Goal: Obtain resource: Obtain resource

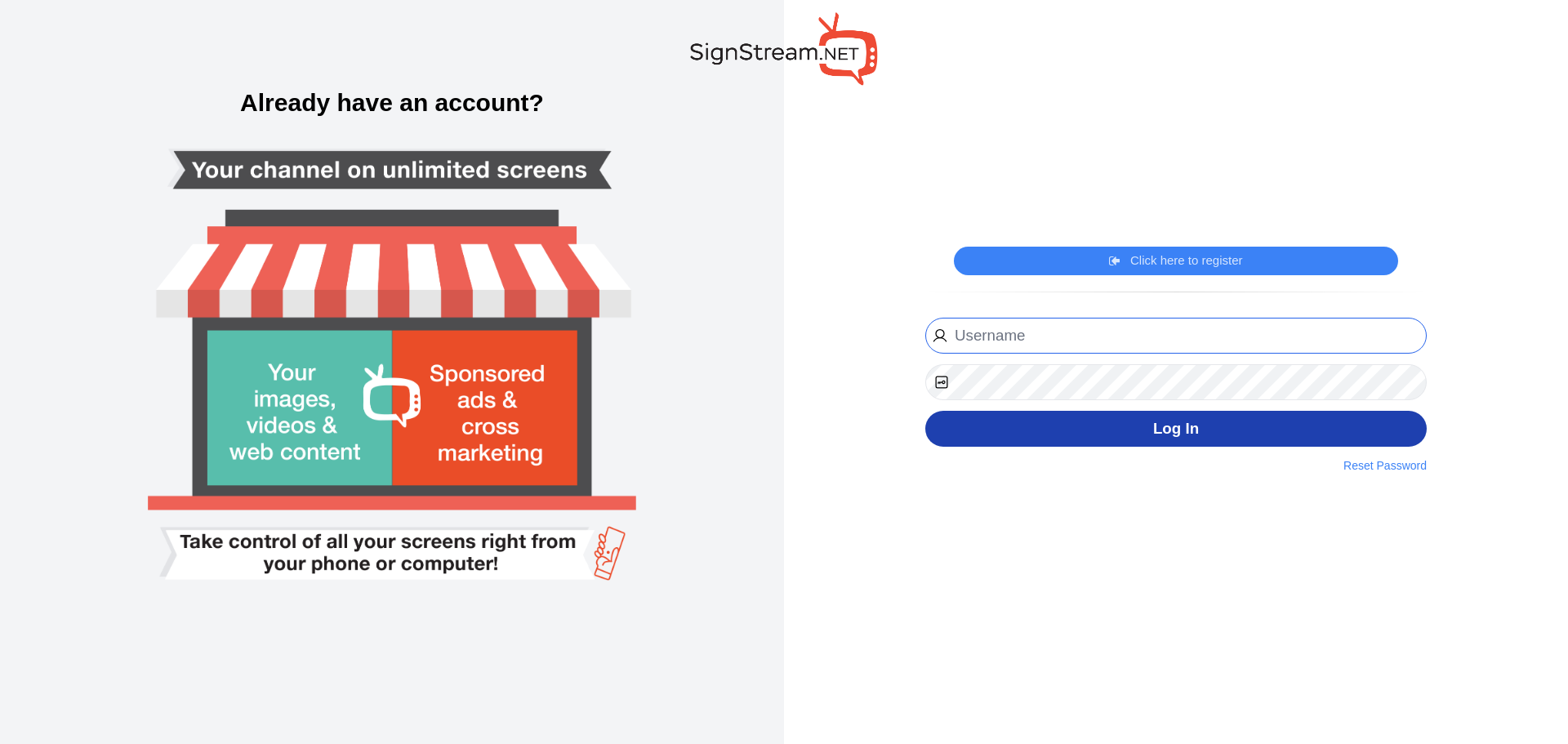
type input "[PERSON_NAME][EMAIL_ADDRESS][PERSON_NAME][DOMAIN_NAME]"
click at [1189, 444] on button "Log In" at bounding box center [1176, 429] width 502 height 36
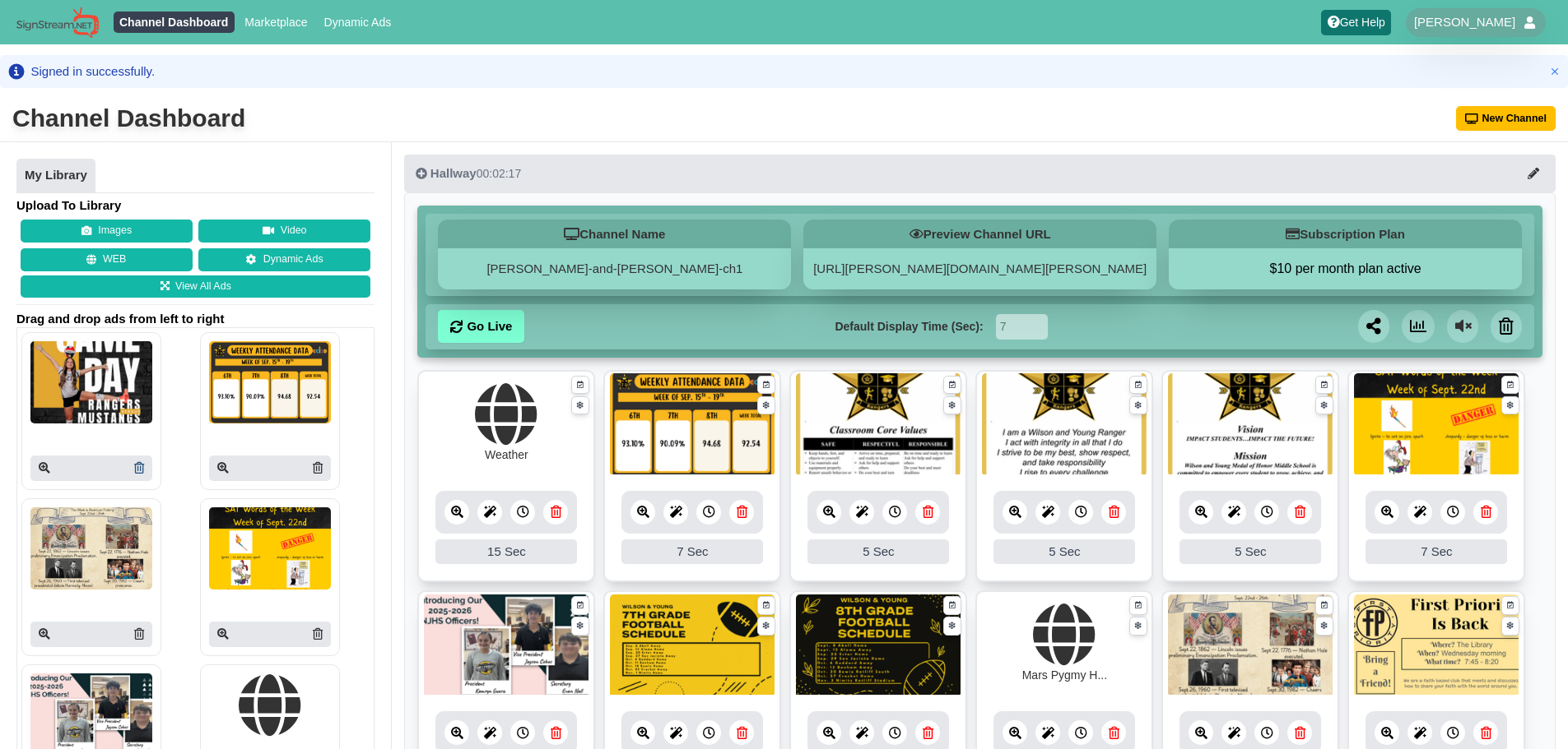
click at [139, 467] on icon at bounding box center [139, 469] width 10 height 12
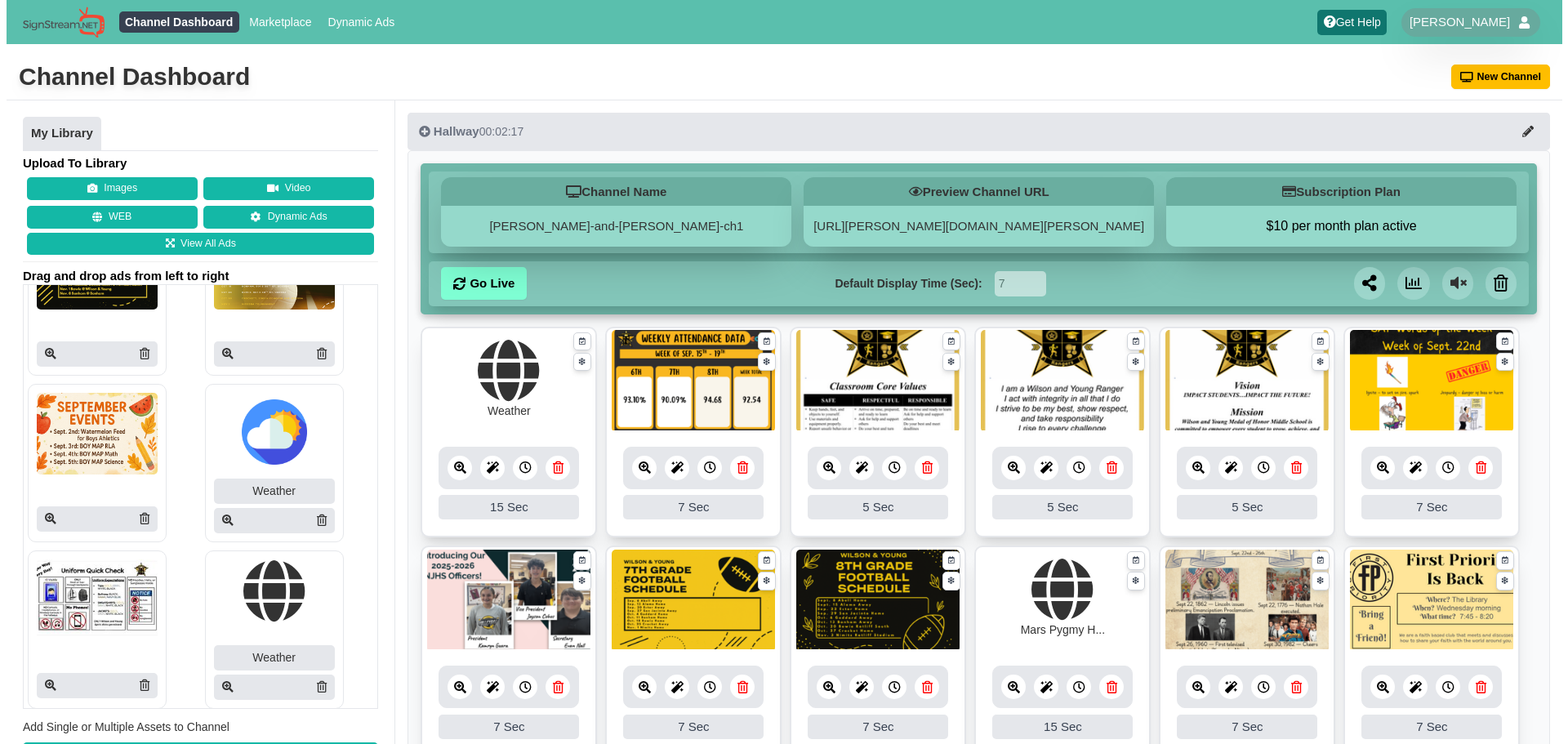
scroll to position [1067, 0]
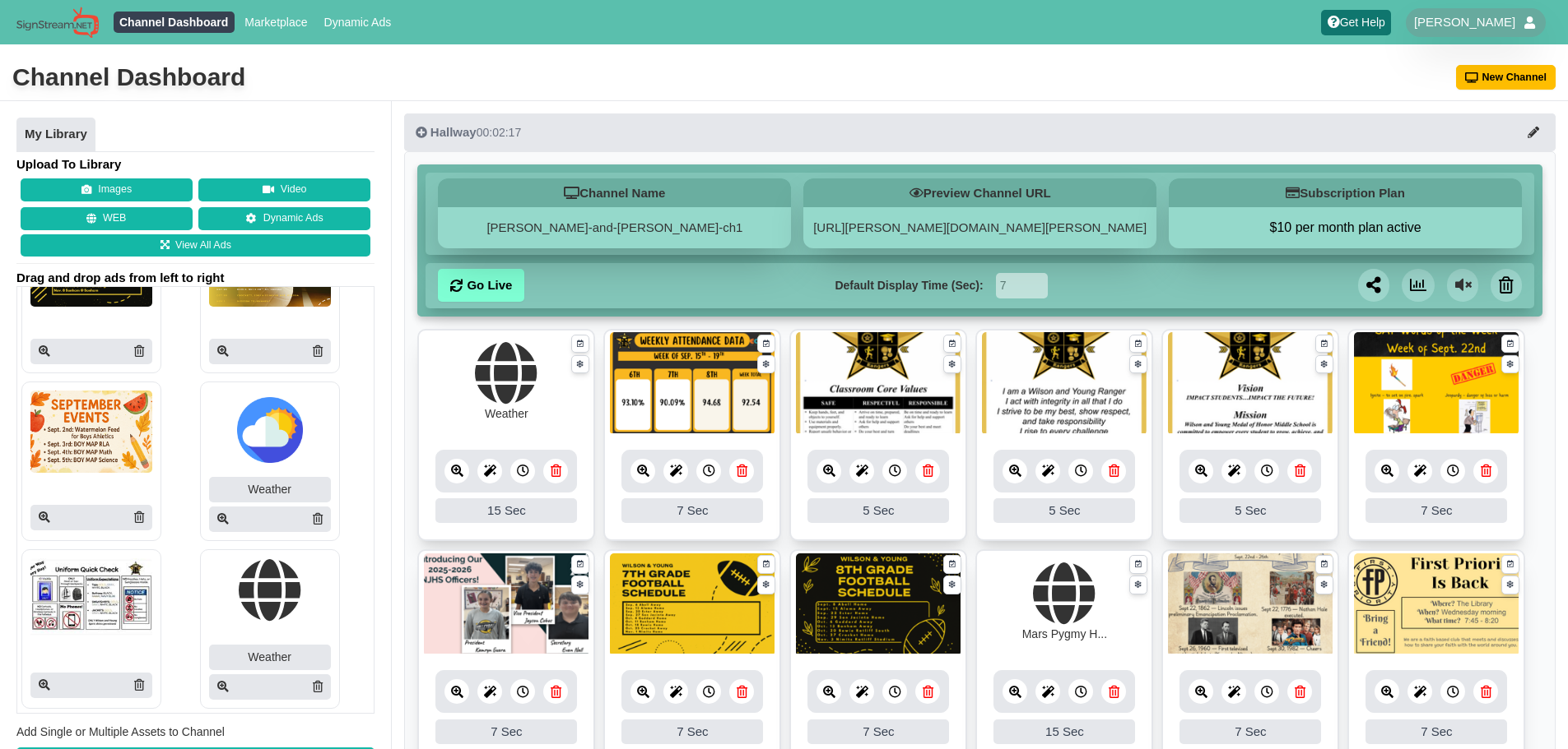
click at [49, 689] on icon at bounding box center [44, 685] width 12 height 12
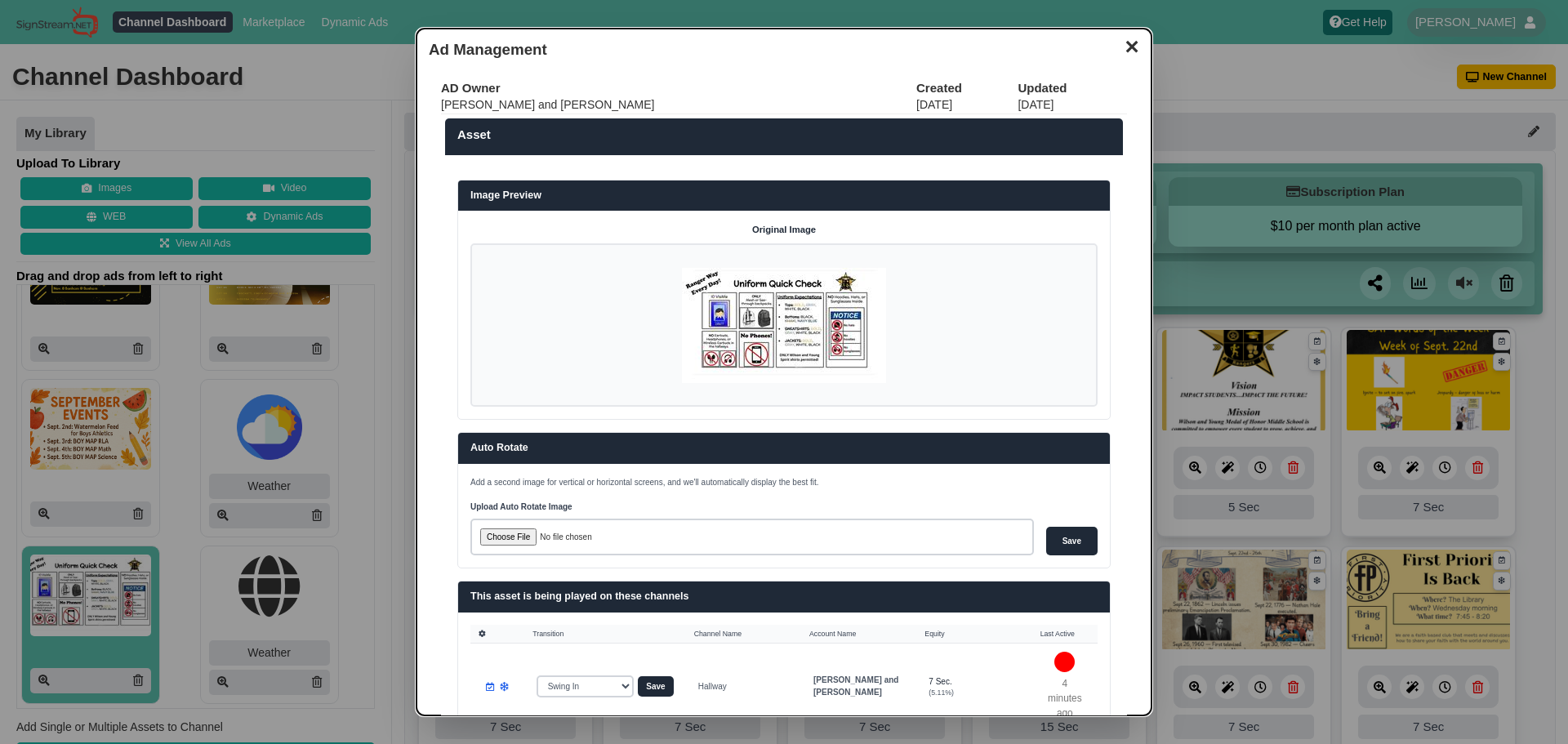
click at [775, 291] on img at bounding box center [784, 326] width 204 height 115
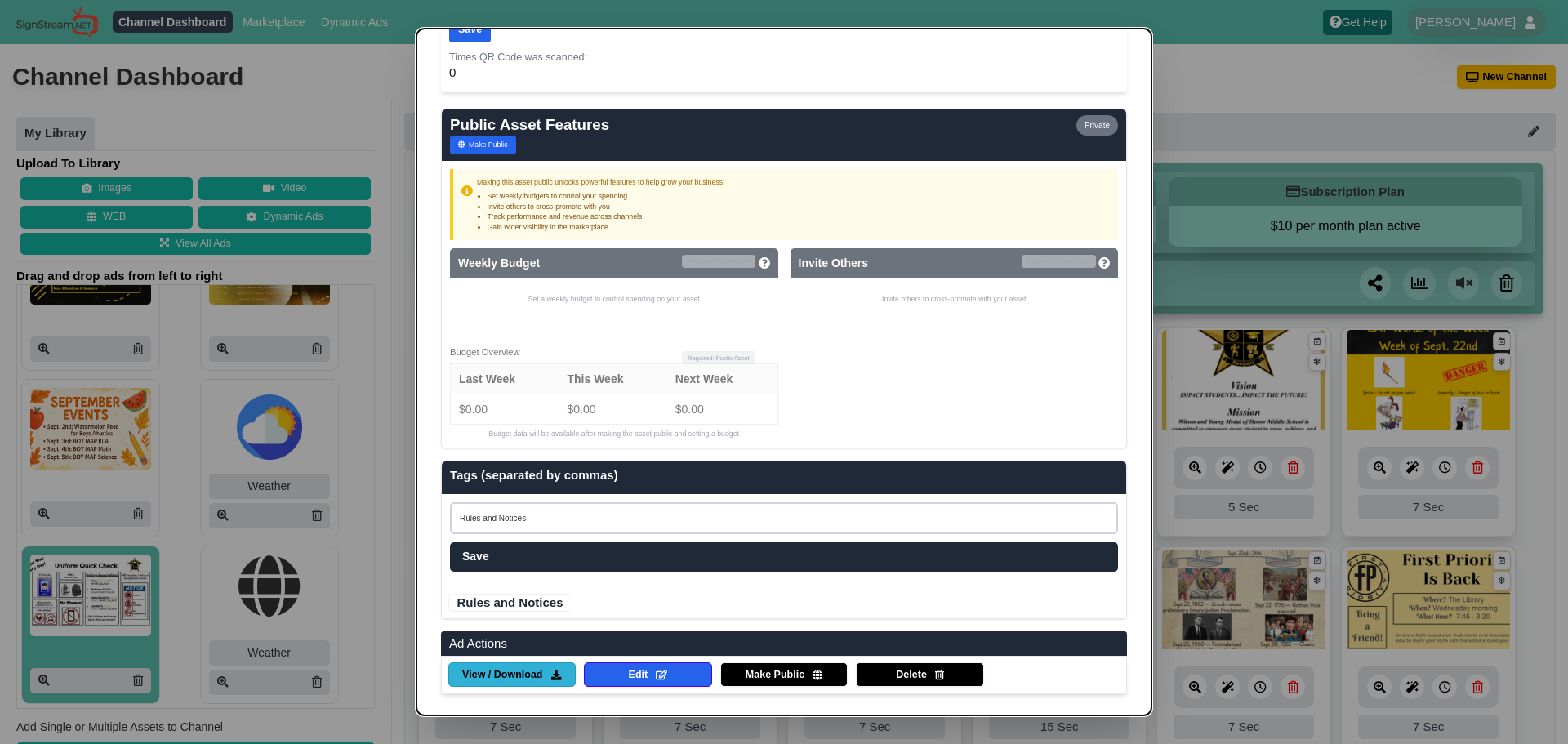
scroll to position [932, 0]
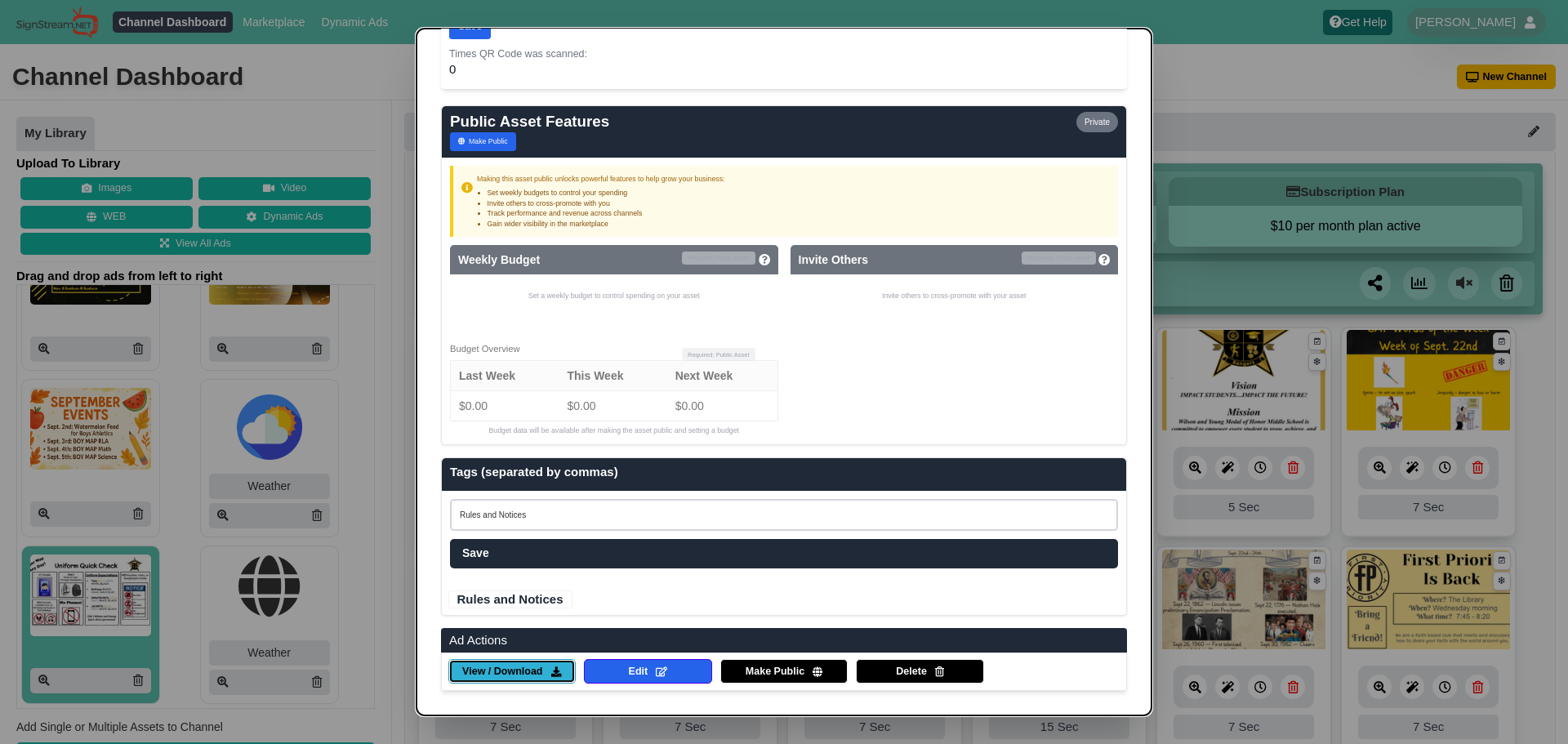
click at [500, 670] on span "View / Download" at bounding box center [502, 672] width 80 height 14
click at [360, 400] on dialog "✕ Ad Management AD Owner Created Updated [PERSON_NAME] and [PERSON_NAME] [DATE]…" at bounding box center [784, 372] width 1568 height 744
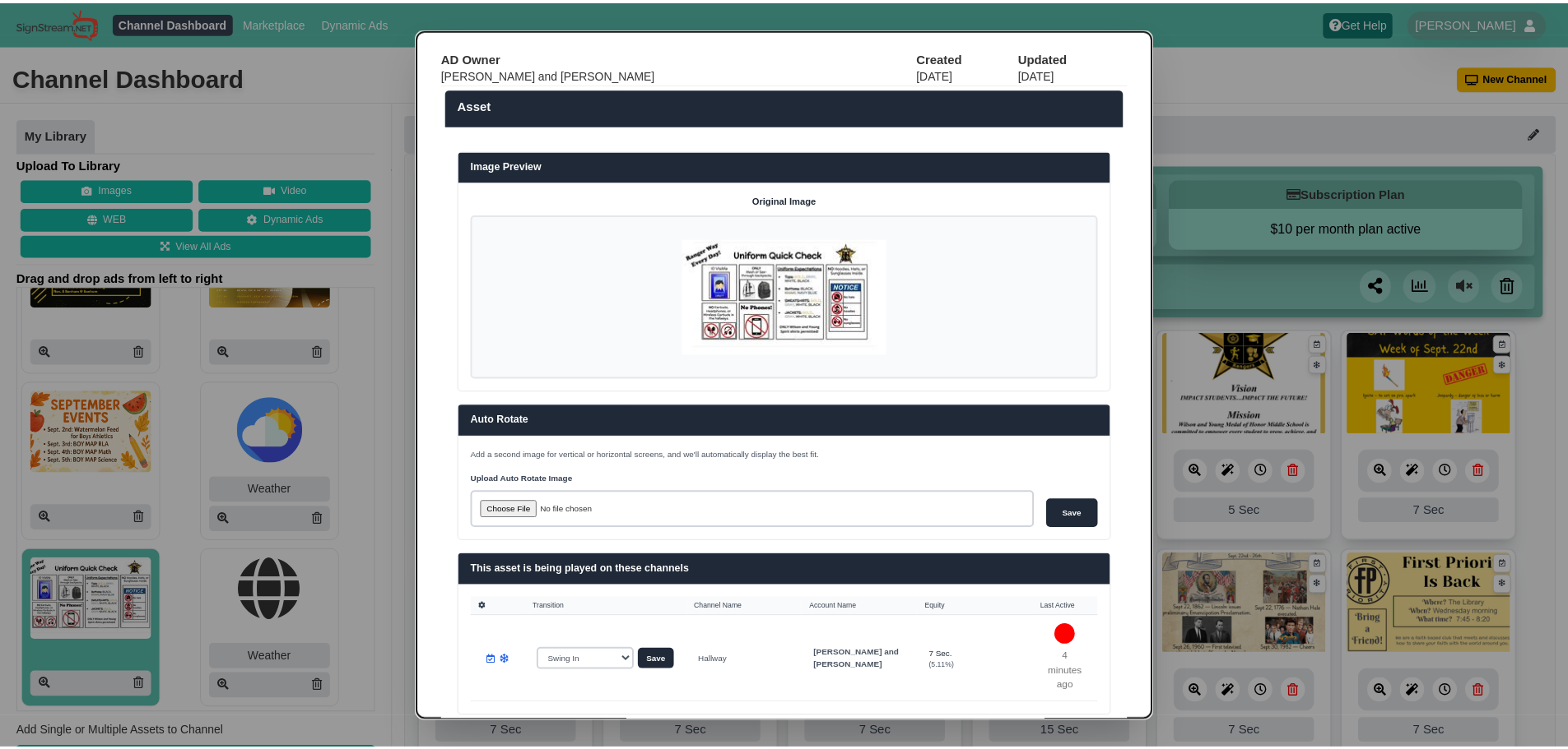
scroll to position [0, 0]
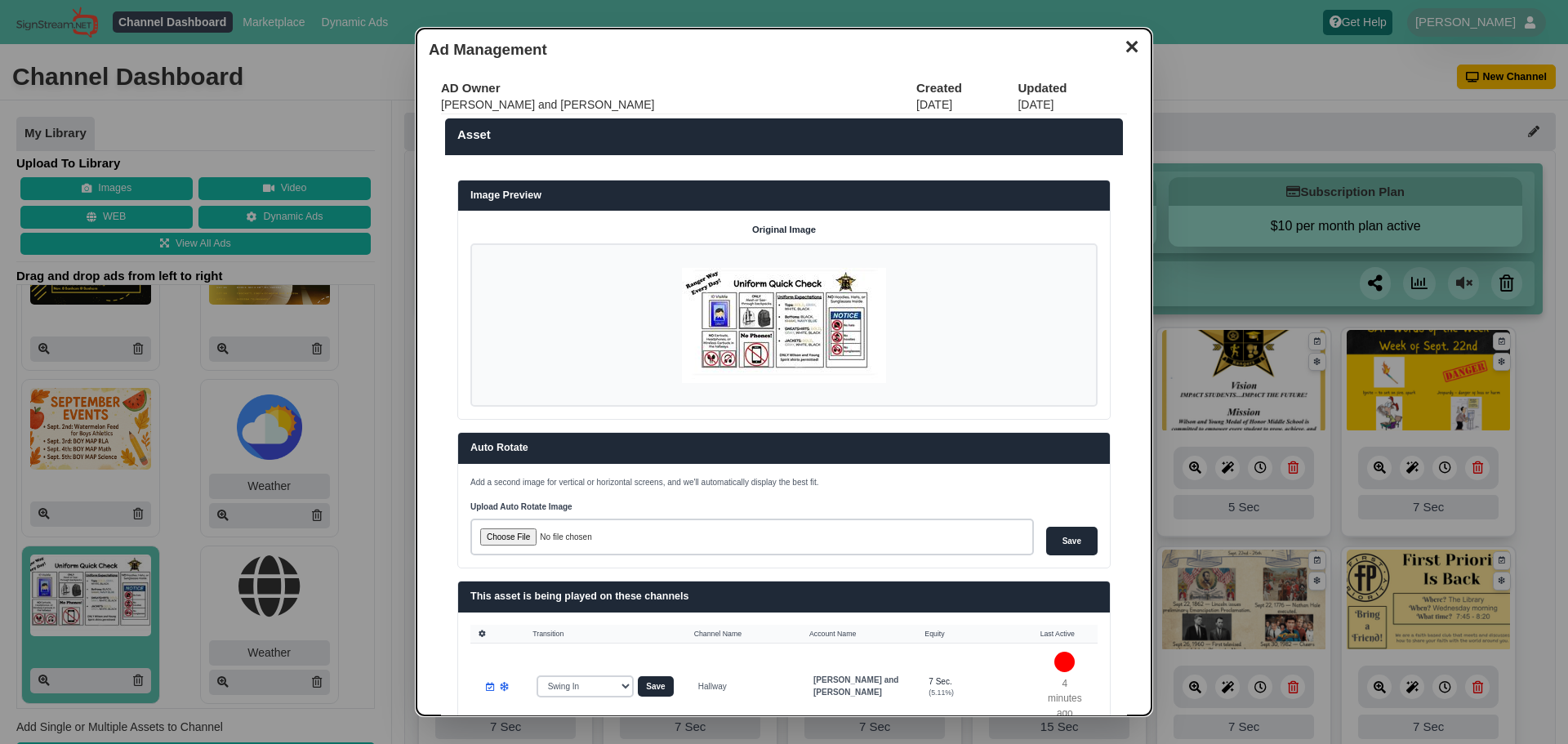
click at [1128, 38] on button "✕" at bounding box center [1132, 45] width 32 height 25
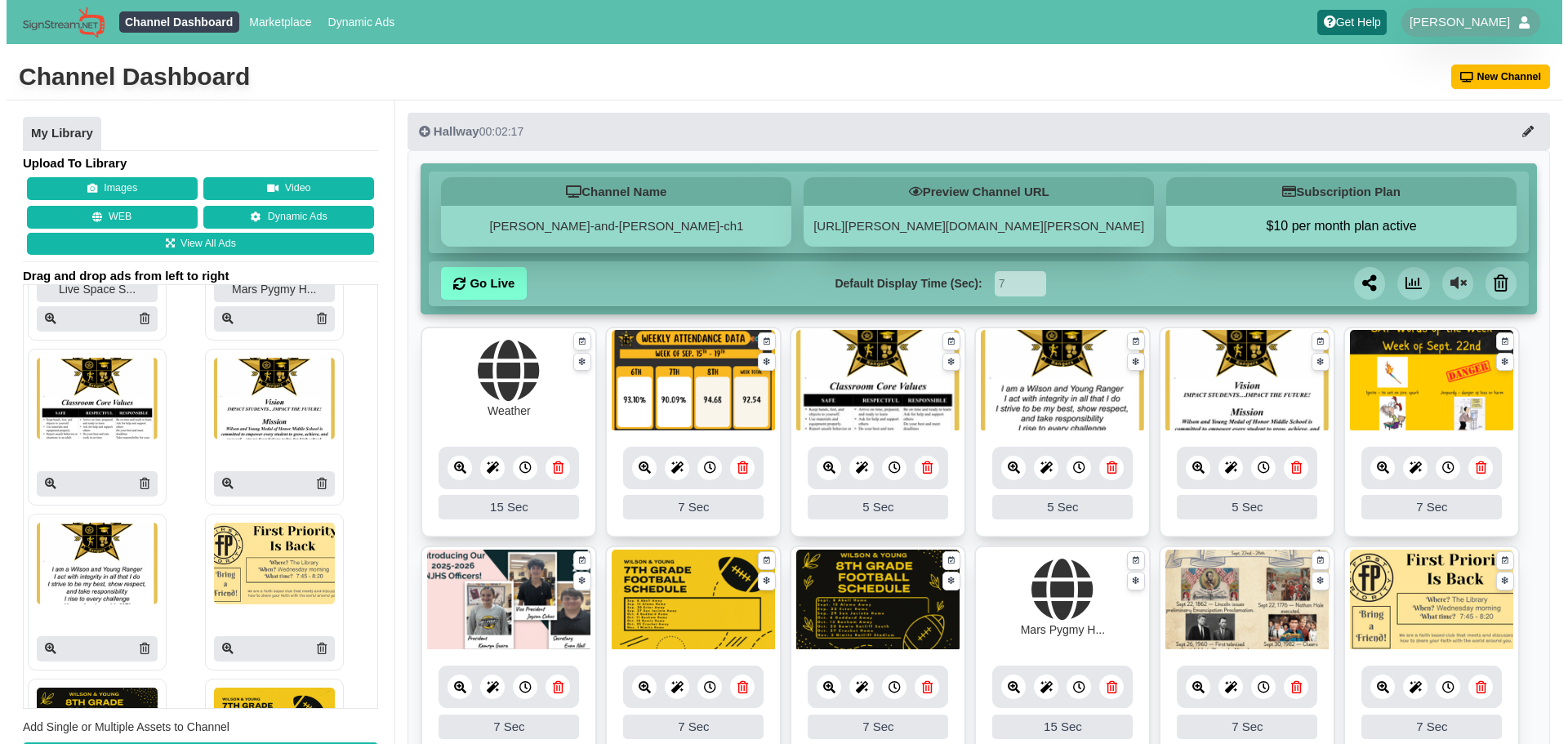
scroll to position [495, 0]
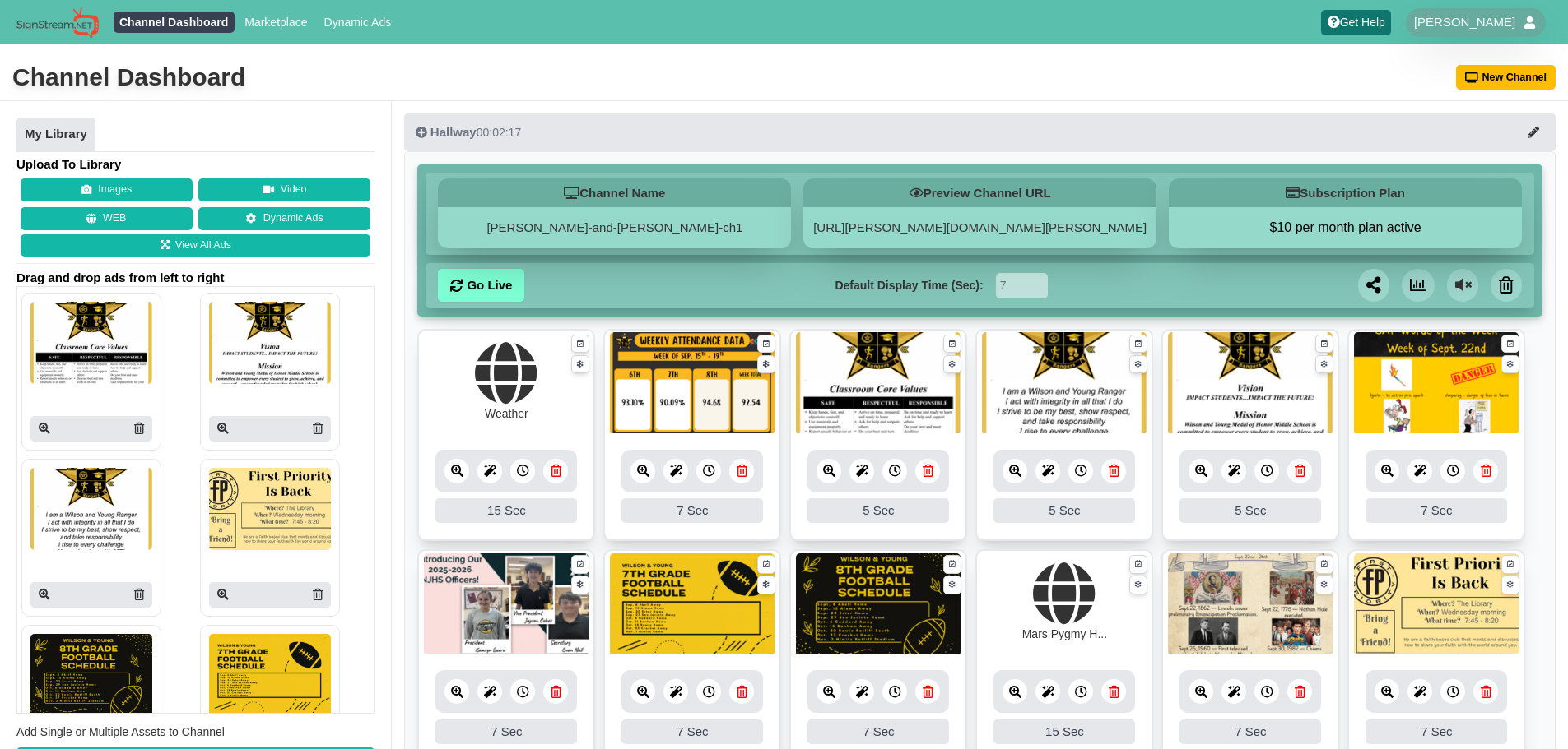
click at [269, 550] on img at bounding box center [269, 509] width 122 height 83
click at [217, 593] on icon at bounding box center [223, 595] width 12 height 12
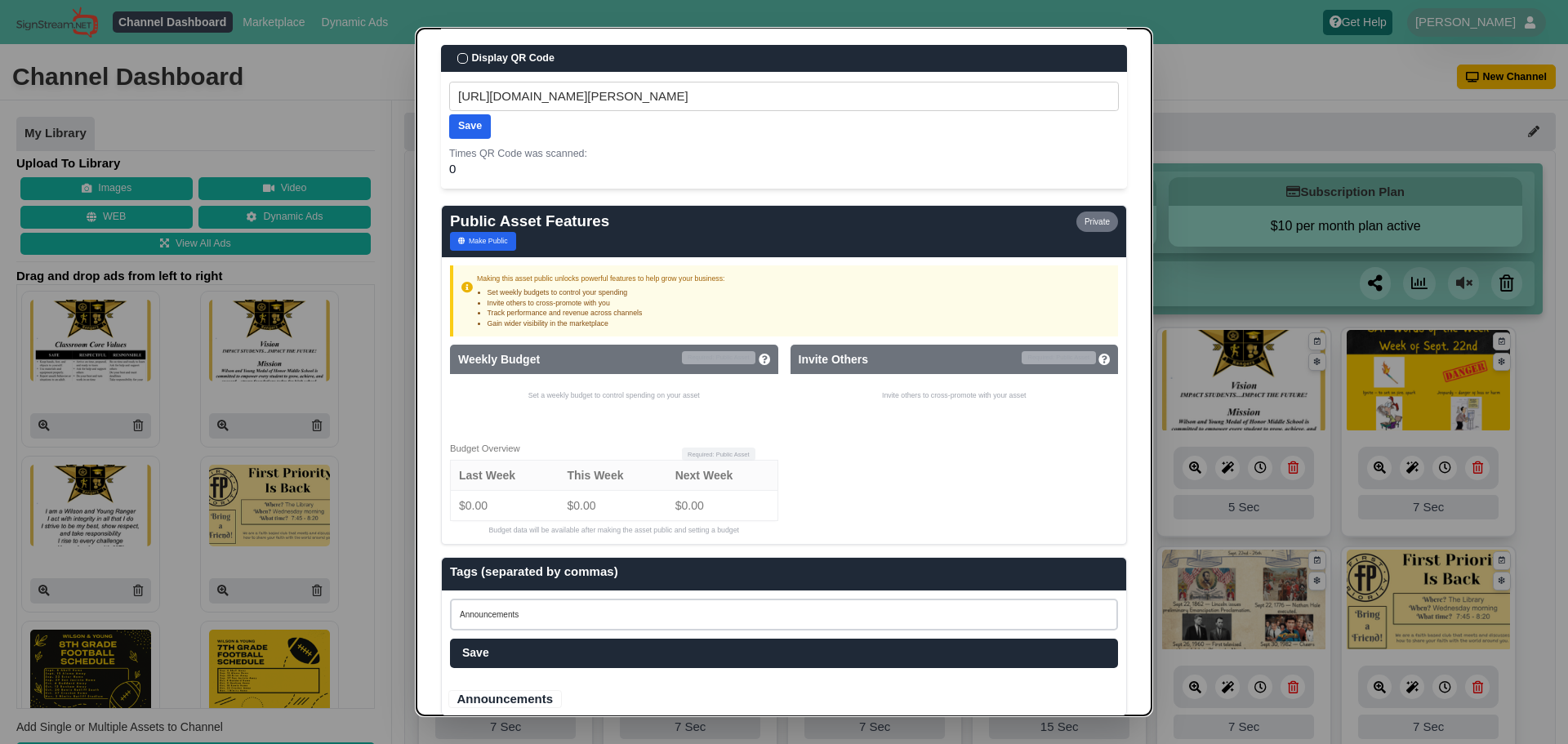
scroll to position [932, 0]
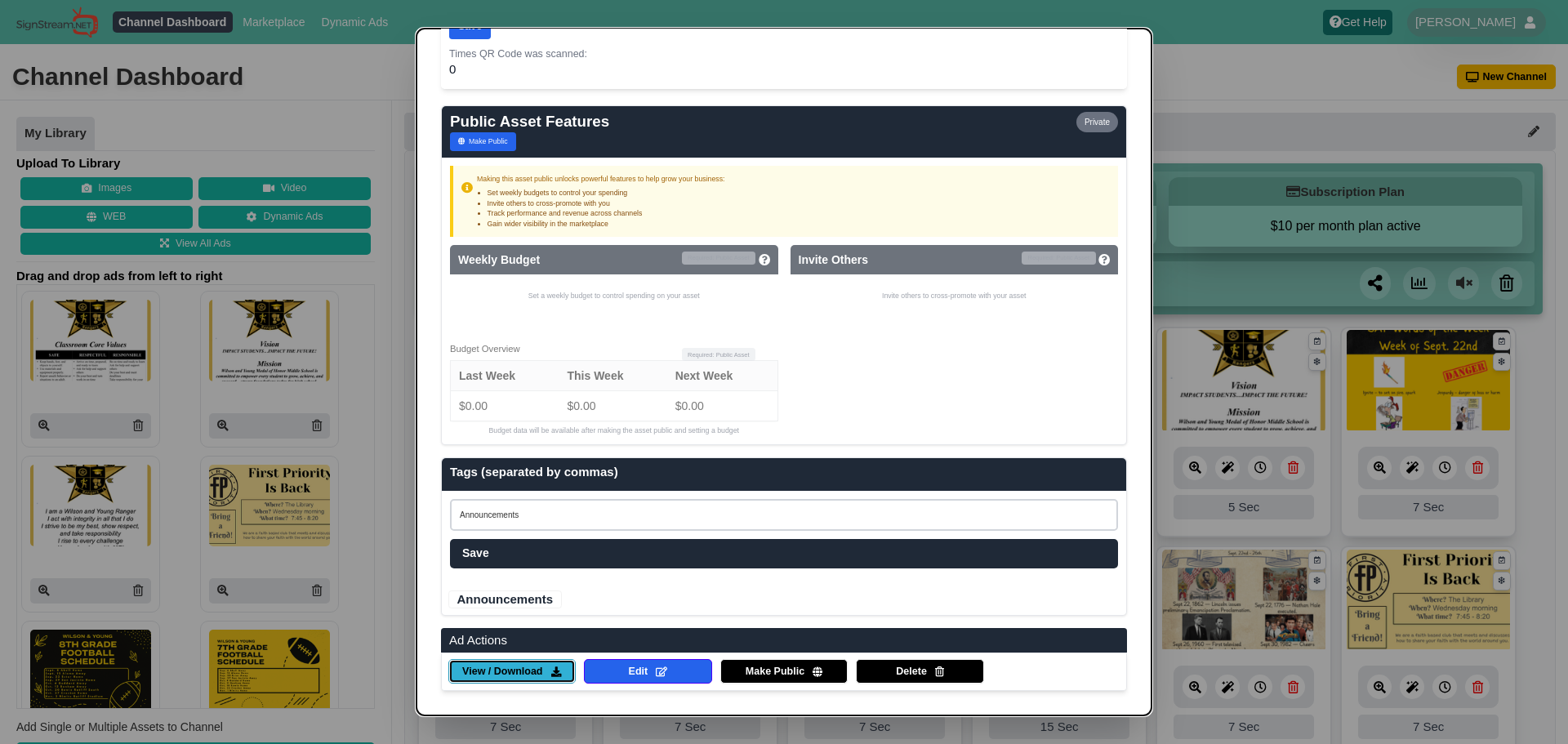
click at [531, 666] on span "View / Download" at bounding box center [502, 672] width 80 height 14
click at [211, 563] on dialog "✕ Ad Management AD Owner Created Updated [PERSON_NAME] and [PERSON_NAME] [DATE]…" at bounding box center [784, 372] width 1568 height 744
click at [1188, 664] on dialog "✕ Ad Management AD Owner Created Updated [PERSON_NAME] and [PERSON_NAME] [DATE]…" at bounding box center [784, 372] width 1568 height 744
